Goal: Information Seeking & Learning: Learn about a topic

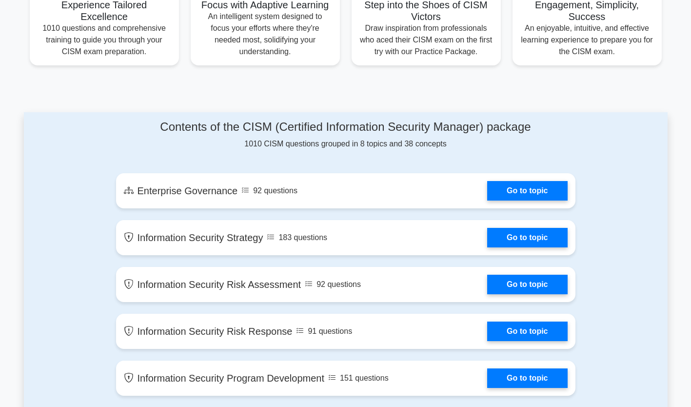
scroll to position [383, 0]
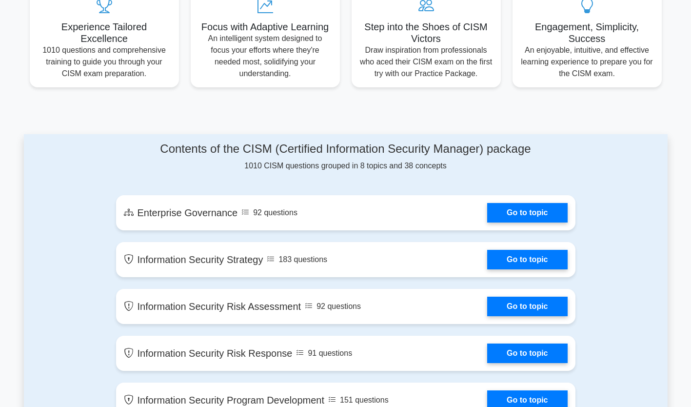
click at [538, 211] on link "Go to topic" at bounding box center [527, 213] width 80 height 20
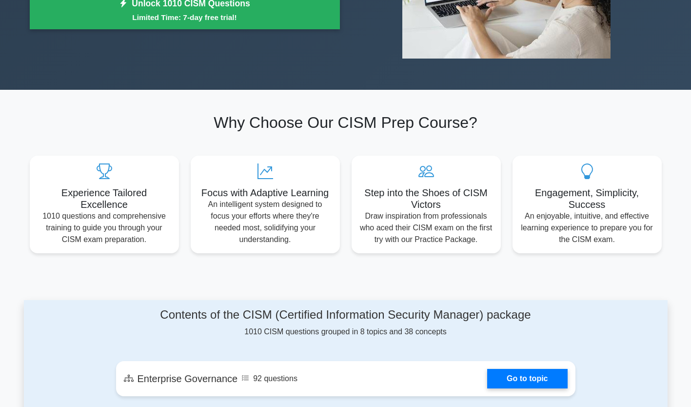
scroll to position [0, 0]
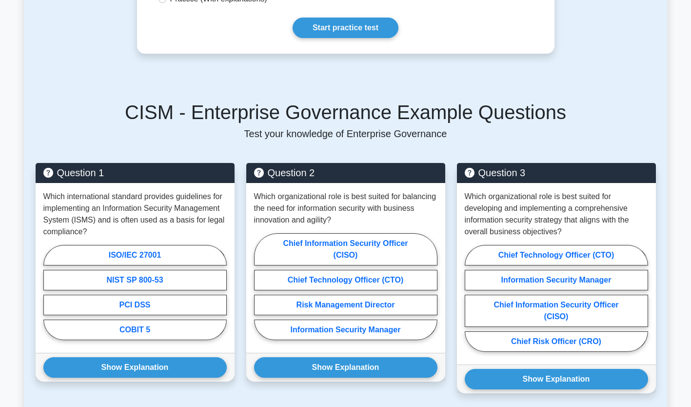
scroll to position [351, 0]
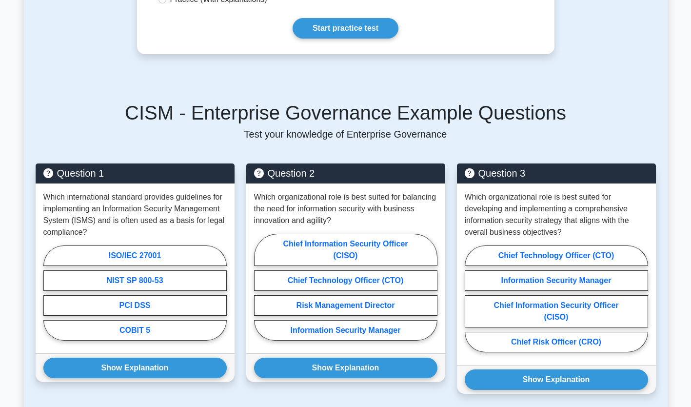
click at [162, 252] on label "ISO/IEC 27001" at bounding box center [134, 255] width 183 height 20
click at [50, 293] on input "ISO/IEC 27001" at bounding box center [46, 296] width 6 height 6
radio input "true"
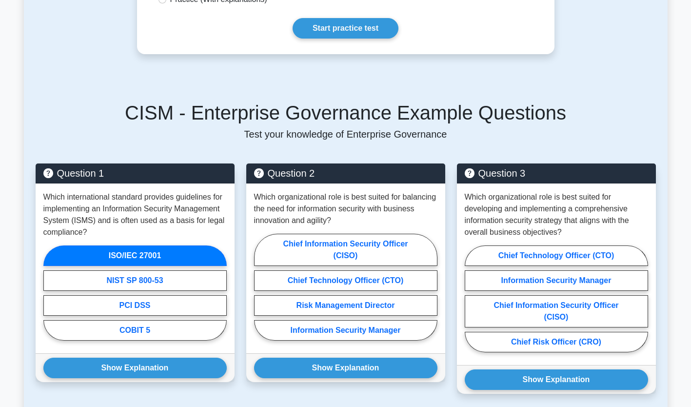
click at [345, 205] on p "Which organizational role is best suited for balancing the need for information…" at bounding box center [345, 208] width 183 height 35
click at [338, 238] on label "Chief Information Security Officer (CISO)" at bounding box center [345, 250] width 183 height 32
click at [260, 287] on input "Chief Information Security Officer (CISO)" at bounding box center [257, 290] width 6 height 6
radio input "true"
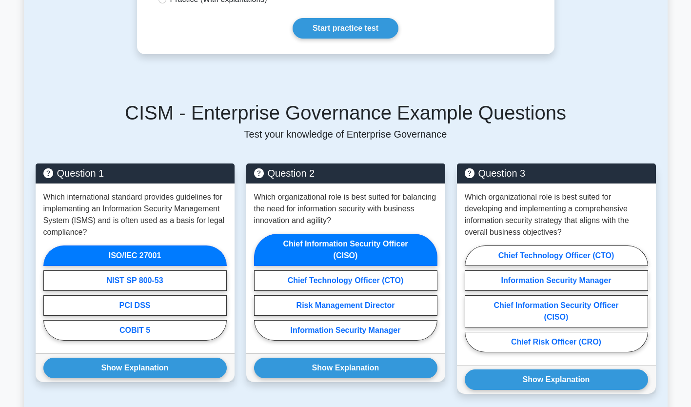
click at [382, 360] on button "Show Explanation" at bounding box center [345, 368] width 183 height 20
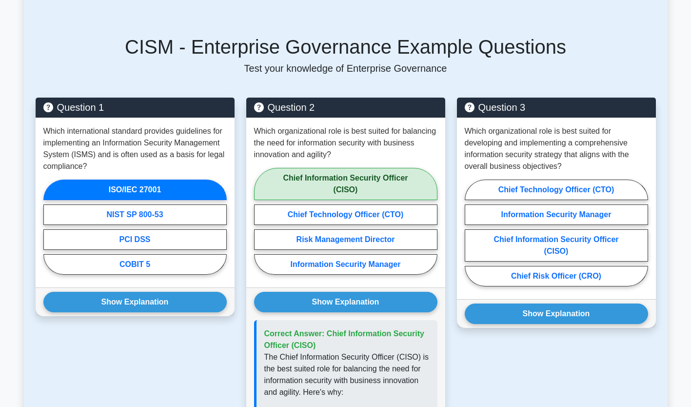
scroll to position [418, 0]
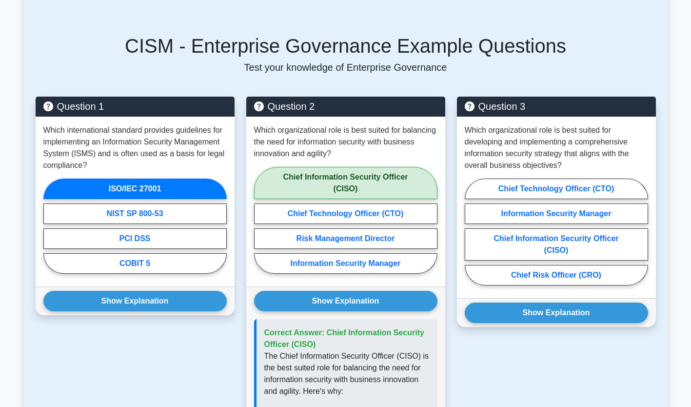
click at [547, 233] on label "Chief Information Security Officer (CISO)" at bounding box center [556, 244] width 183 height 32
click at [471, 233] on input "Chief Information Security Officer (CISO)" at bounding box center [468, 235] width 6 height 6
radio input "true"
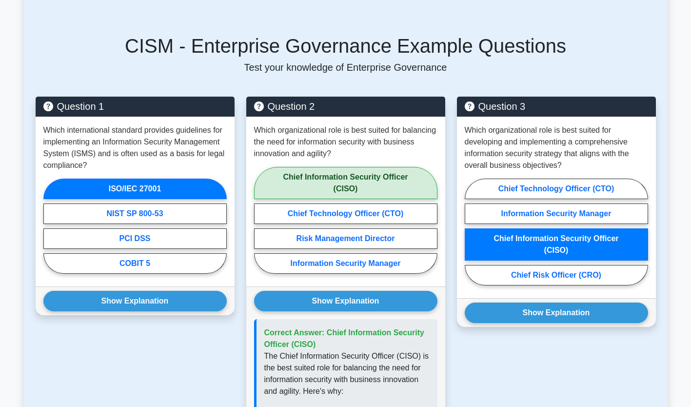
click at [569, 306] on button "Show Explanation" at bounding box center [556, 312] width 183 height 20
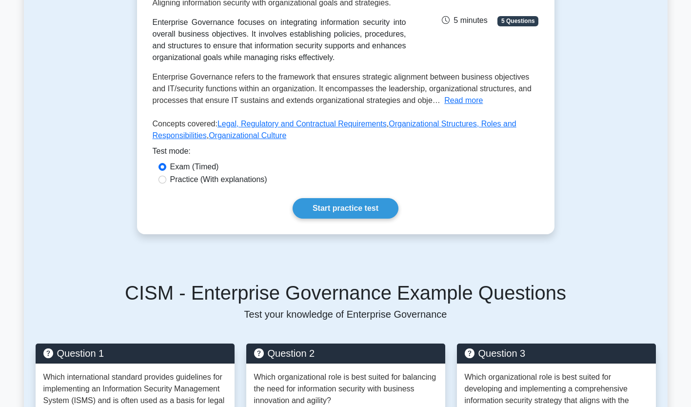
scroll to position [167, 0]
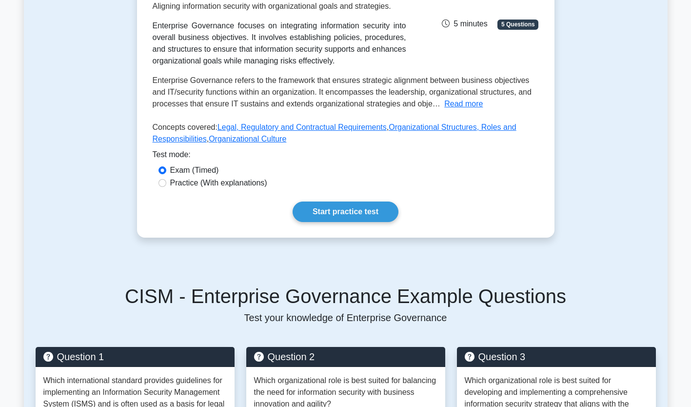
click at [244, 185] on label "Practice (With explanations)" at bounding box center [218, 183] width 97 height 12
click at [166, 185] on input "Practice (With explanations)" at bounding box center [163, 183] width 8 height 8
radio input "true"
click at [370, 209] on link "Start practice test" at bounding box center [346, 211] width 106 height 20
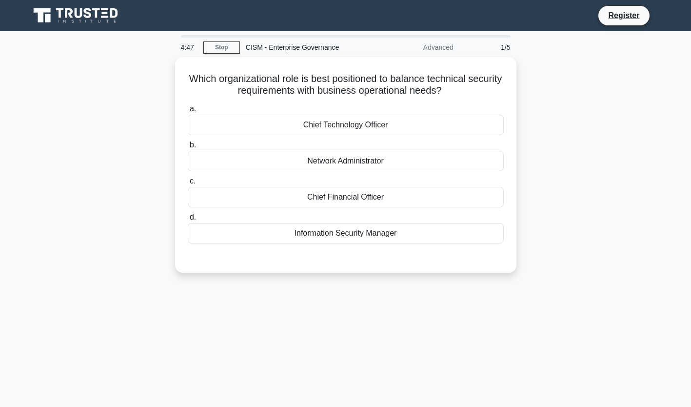
click at [360, 235] on div "Information Security Manager" at bounding box center [346, 233] width 316 height 20
click at [188, 220] on input "d. Information Security Manager" at bounding box center [188, 217] width 0 height 6
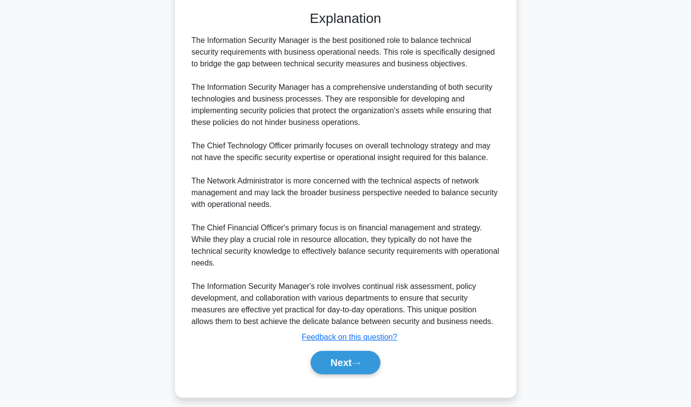
scroll to position [254, 0]
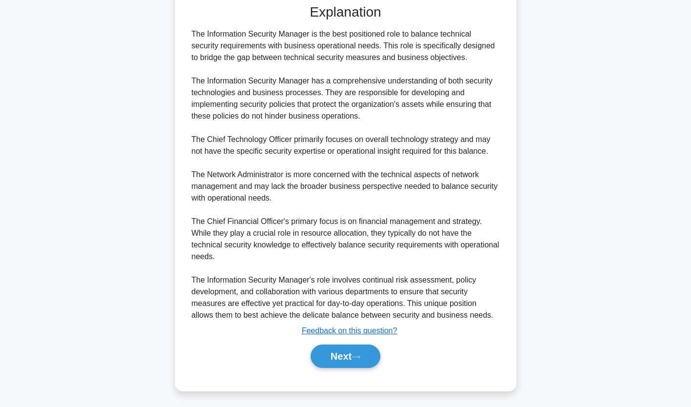
click at [341, 353] on button "Next" at bounding box center [346, 355] width 70 height 23
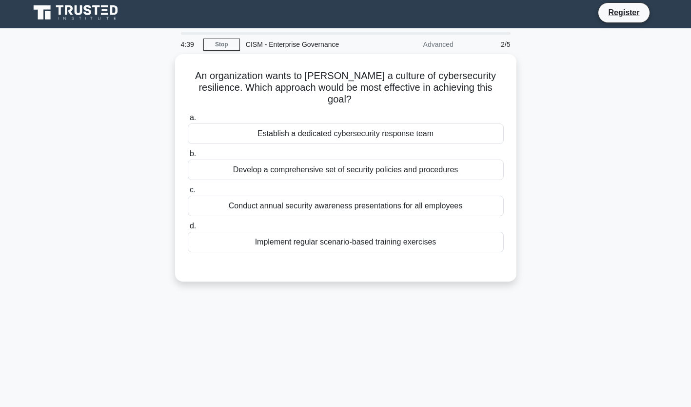
scroll to position [0, 0]
